Goal: Task Accomplishment & Management: Manage account settings

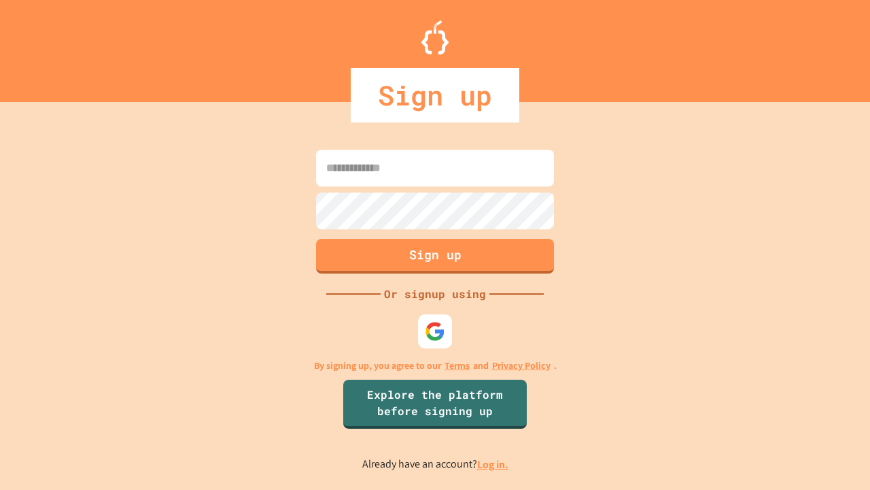
click at [494, 464] on link "Log in." at bounding box center [492, 464] width 31 height 14
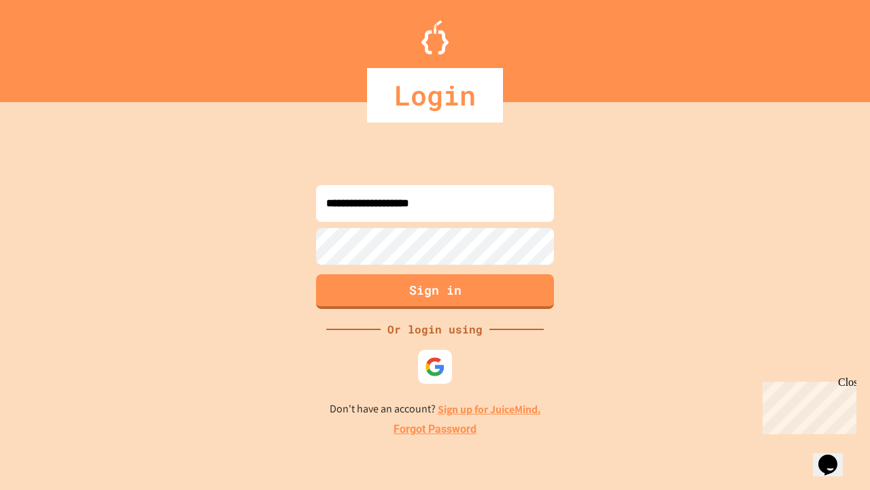
type input "**********"
